Goal: Use online tool/utility: Utilize a website feature to perform a specific function

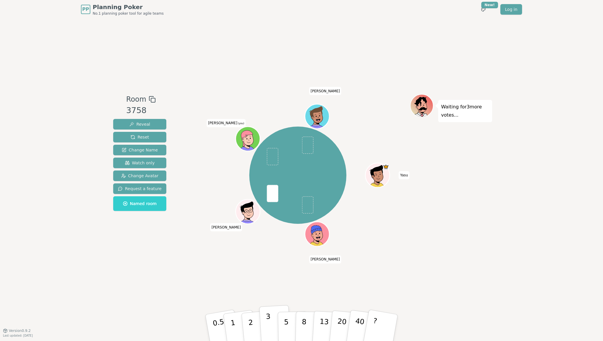
click at [266, 334] on button "3" at bounding box center [275, 328] width 32 height 46
click at [251, 327] on p "2" at bounding box center [252, 329] width 8 height 32
click at [304, 329] on p "8" at bounding box center [304, 328] width 5 height 32
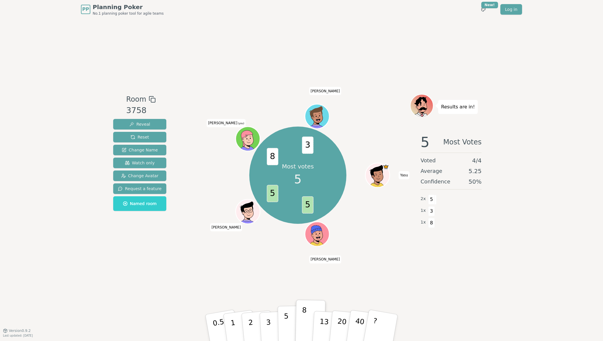
click at [287, 323] on p "5" at bounding box center [286, 328] width 5 height 32
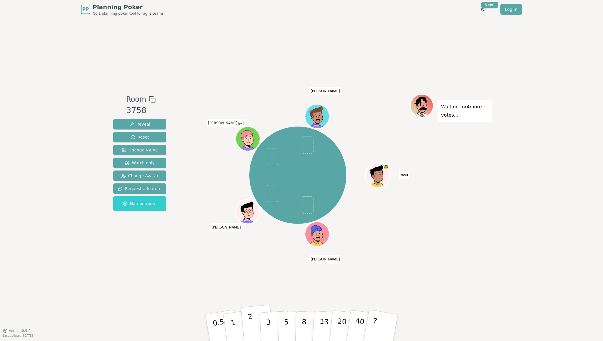
click at [250, 320] on p "2" at bounding box center [252, 329] width 8 height 32
click at [251, 330] on p "2" at bounding box center [252, 329] width 8 height 32
click at [269, 327] on p "3" at bounding box center [269, 329] width 6 height 32
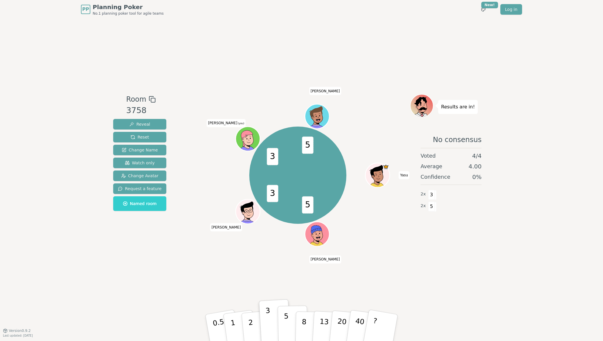
click at [285, 325] on p "5" at bounding box center [286, 328] width 5 height 32
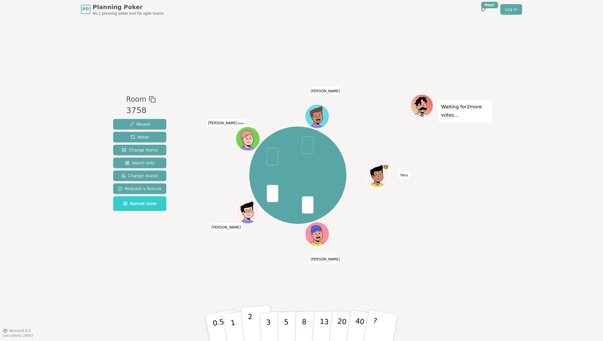
click at [252, 328] on p "2" at bounding box center [252, 329] width 8 height 32
click at [266, 326] on button "3" at bounding box center [275, 328] width 32 height 46
click at [237, 329] on button "1" at bounding box center [239, 329] width 35 height 48
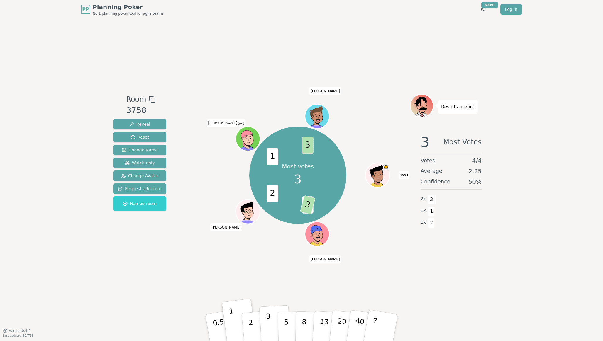
click at [268, 330] on p "3" at bounding box center [269, 329] width 6 height 32
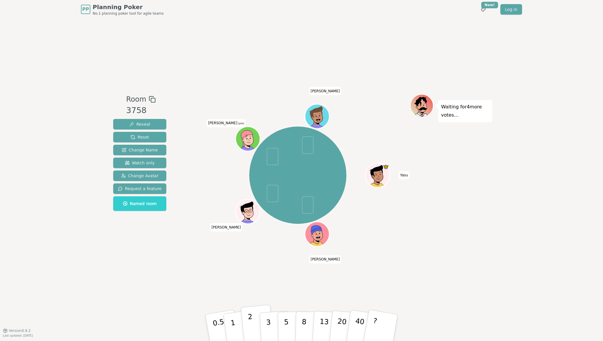
click at [255, 329] on button "2" at bounding box center [257, 328] width 33 height 47
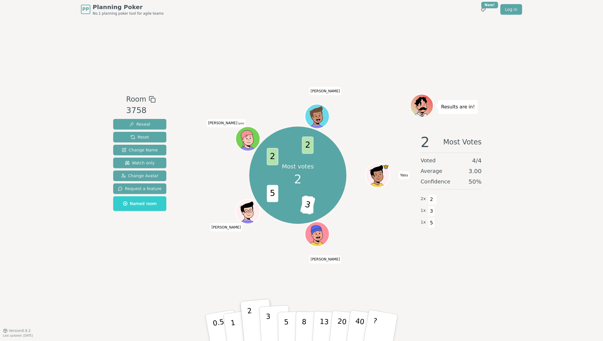
click at [268, 325] on p "3" at bounding box center [269, 329] width 6 height 32
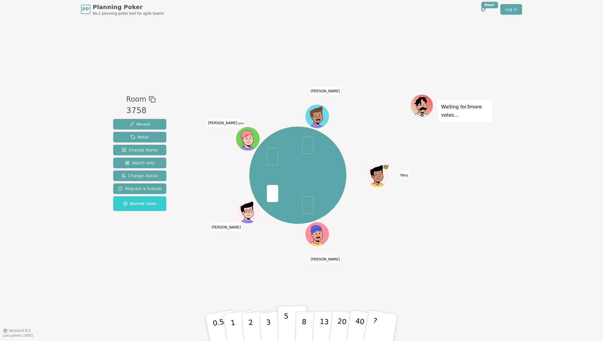
click at [286, 326] on p "5" at bounding box center [286, 328] width 5 height 32
